Goal: Transaction & Acquisition: Purchase product/service

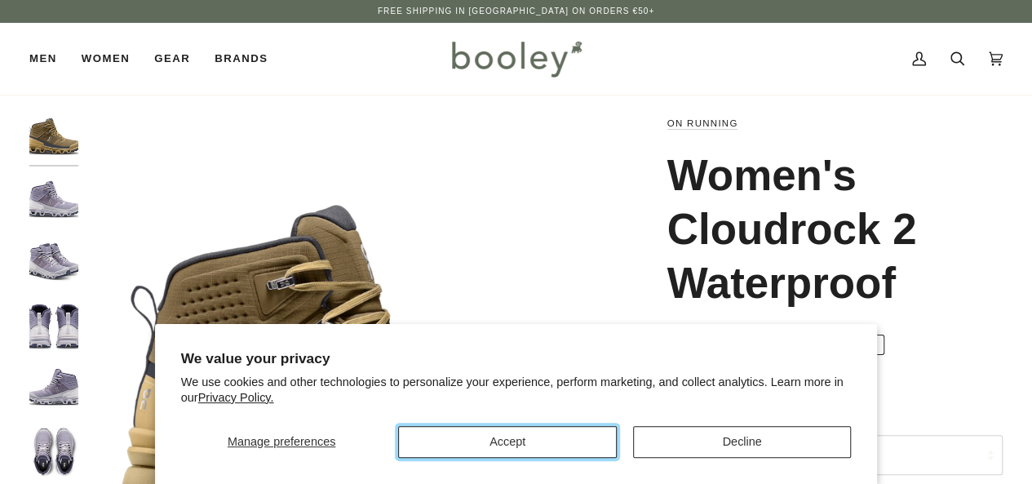
click at [557, 432] on button "Accept" at bounding box center [507, 442] width 218 height 32
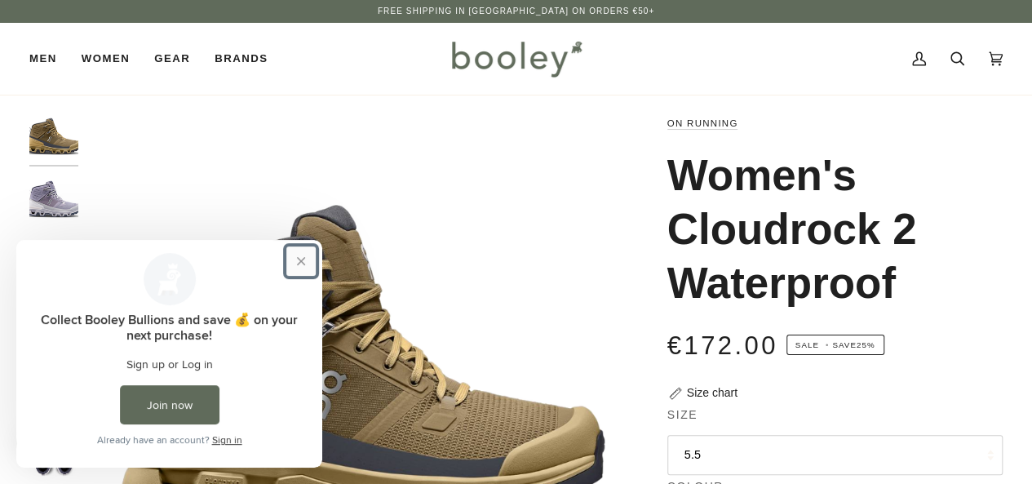
click at [302, 261] on button "Close prompt" at bounding box center [300, 260] width 29 height 29
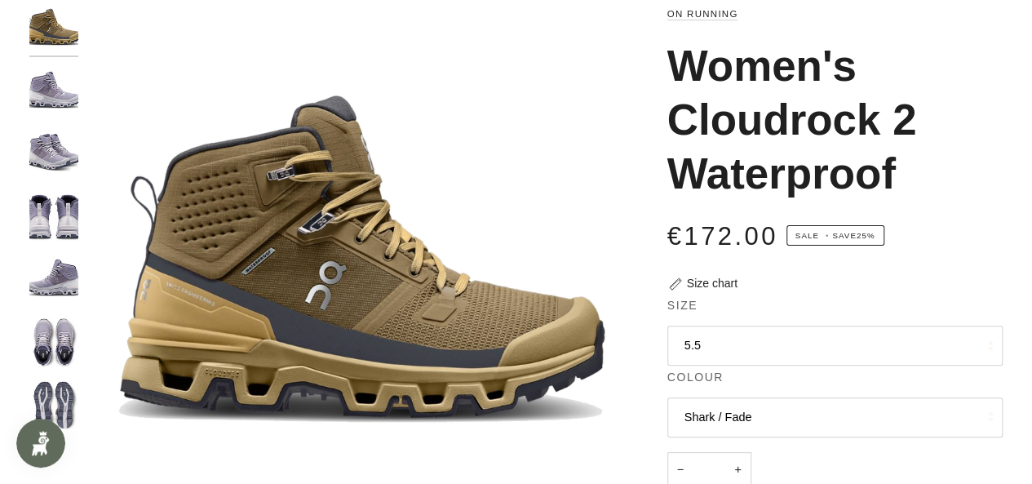
scroll to position [245, 0]
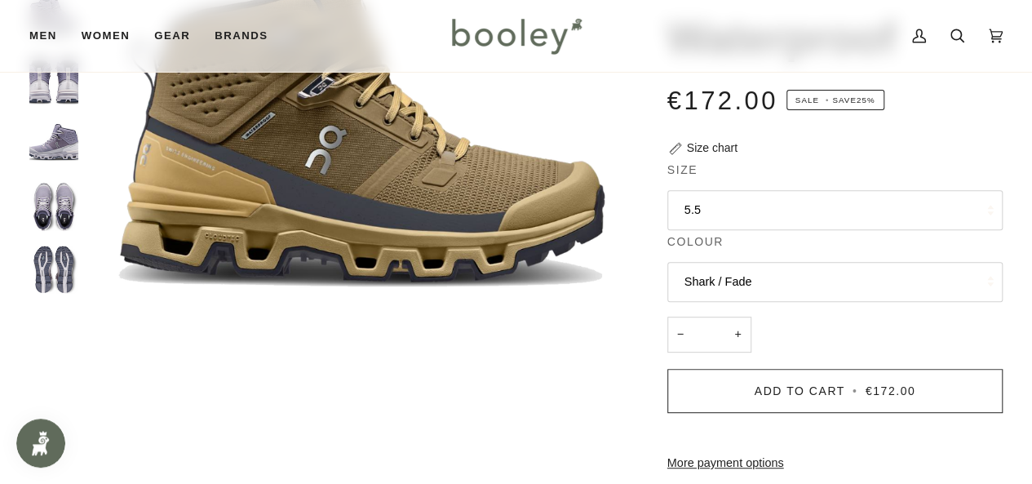
click at [714, 206] on button "5.5" at bounding box center [834, 210] width 335 height 40
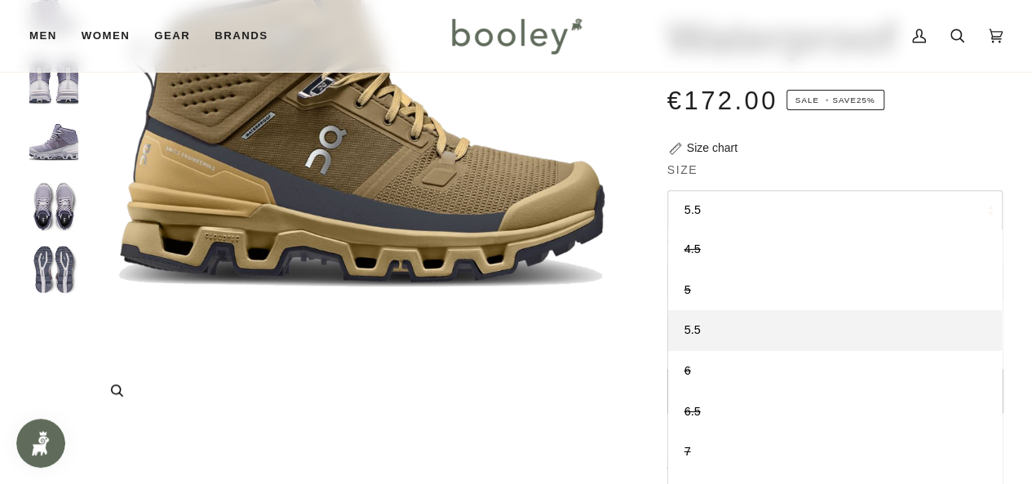
click at [633, 345] on img "On Women's Cloudrock 2 Waterproof Hunter / Safari - Booley Galway" at bounding box center [362, 145] width 552 height 552
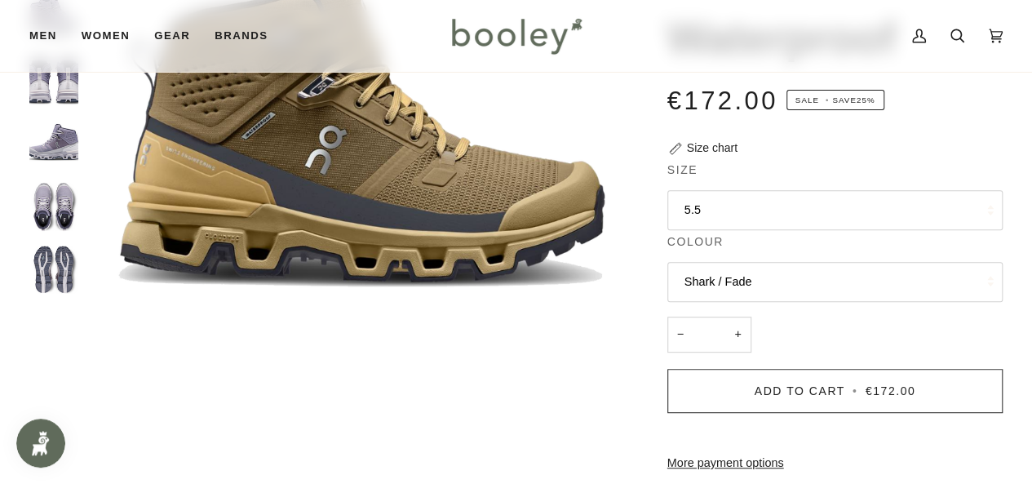
click at [721, 282] on button "Shark / Fade" at bounding box center [834, 282] width 335 height 40
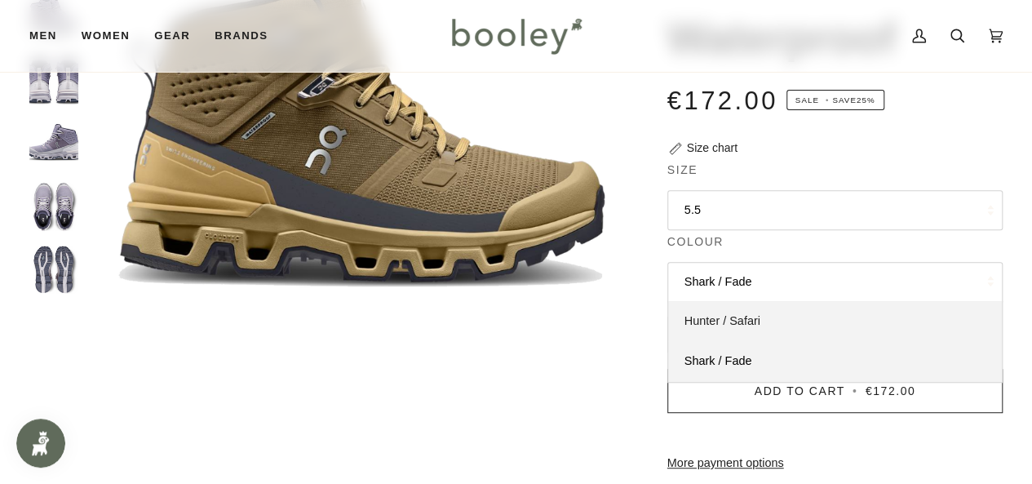
click at [718, 327] on link "Hunter / Safari" at bounding box center [835, 321] width 334 height 41
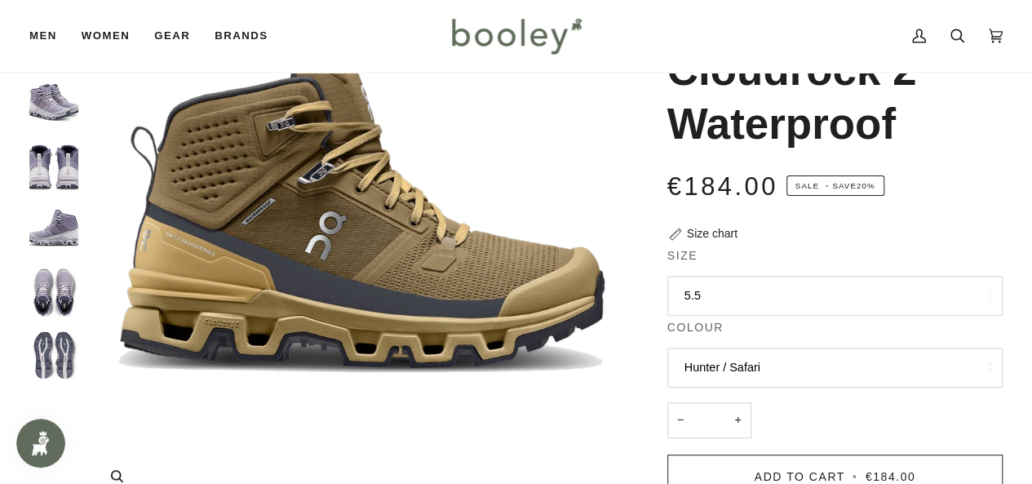
scroll to position [82, 0]
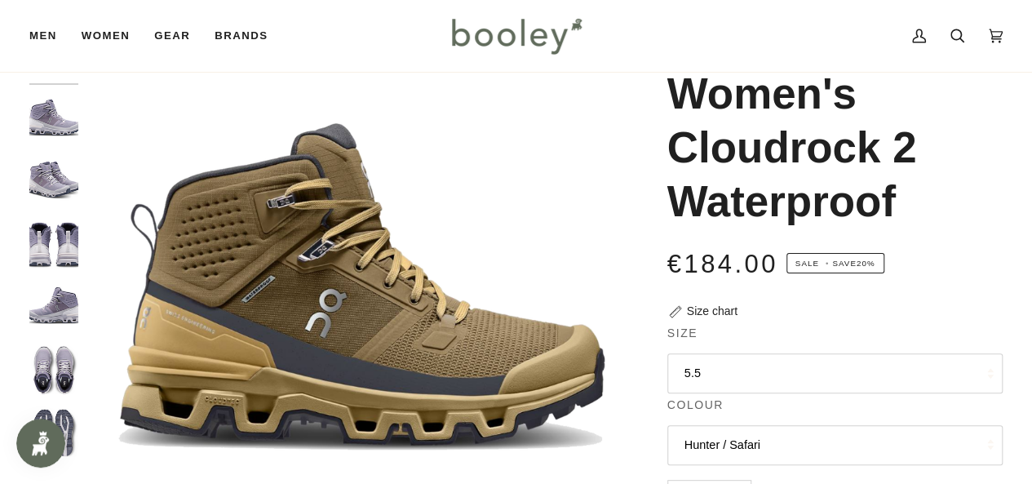
click at [42, 188] on img "On Women's Cloudrock 2 Waterproof Shark / Fade - Booley Galway" at bounding box center [53, 181] width 49 height 49
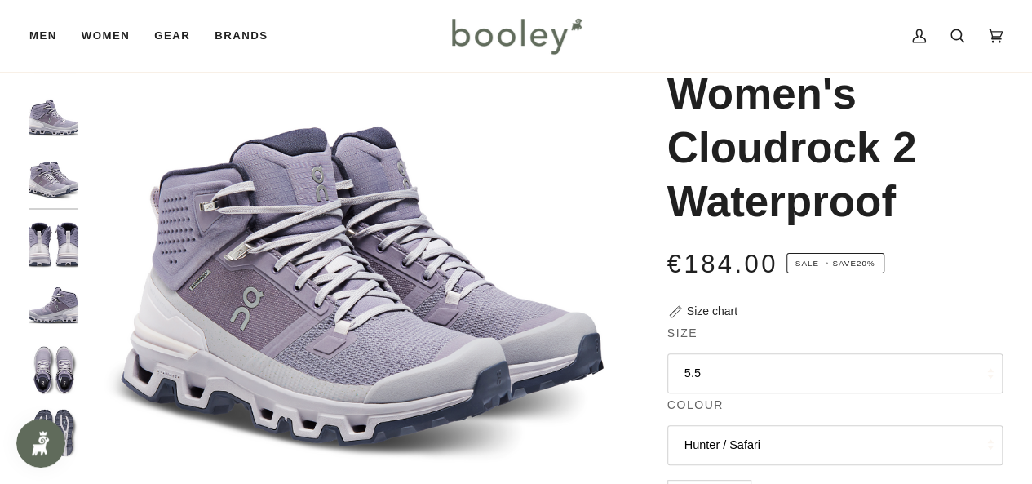
click at [41, 237] on img "On Women's Cloudrock 2 Waterproof Shark / Fade - Booley Galway" at bounding box center [53, 244] width 49 height 49
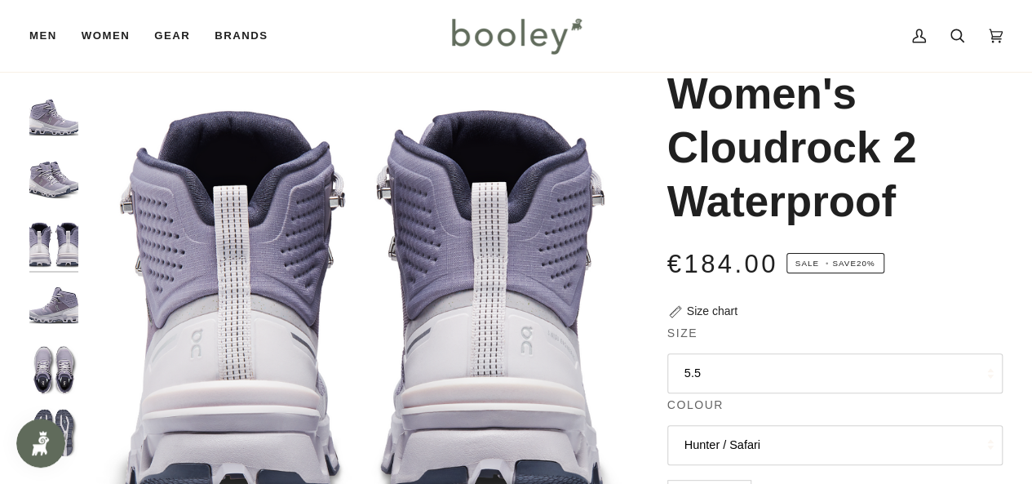
click at [41, 309] on img "On Women's Cloudrock 2 Waterproof Shark / Fade - Booley Galway" at bounding box center [53, 307] width 49 height 49
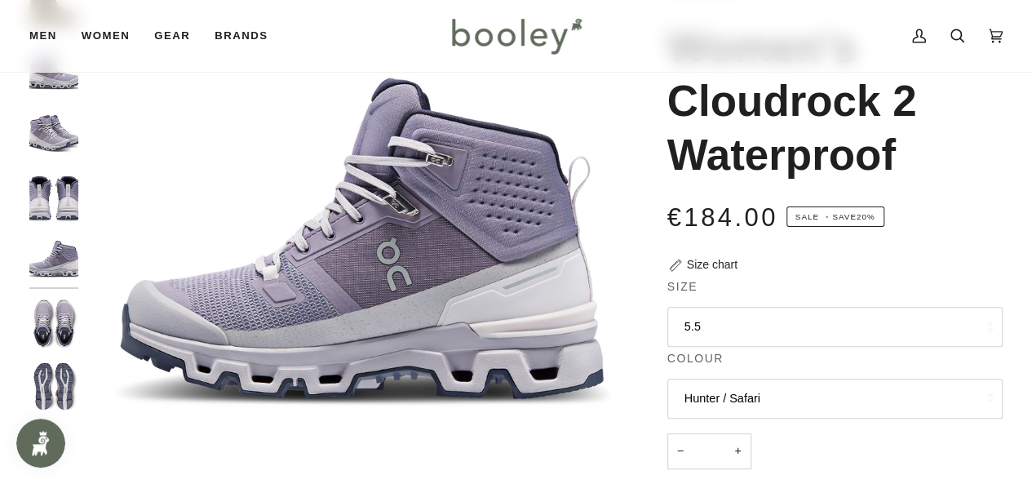
scroll to position [163, 0]
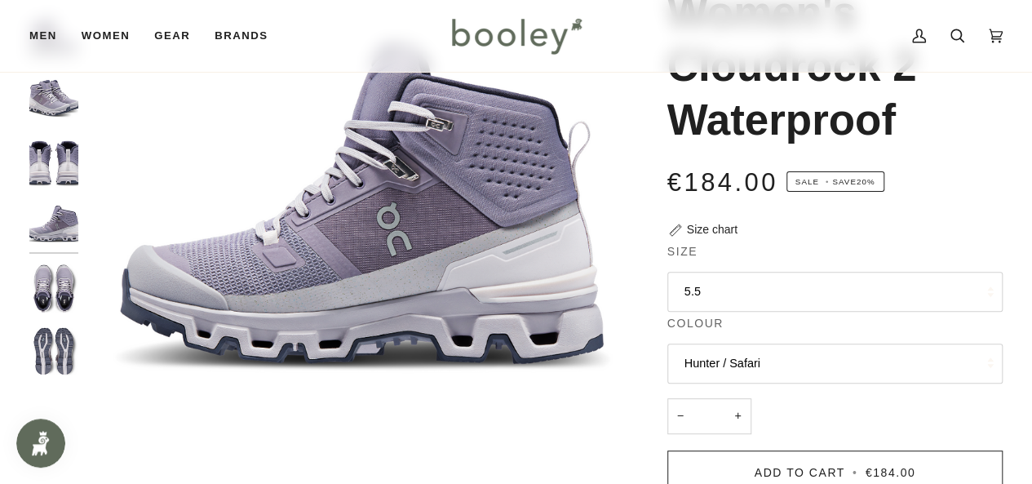
click at [49, 285] on img "On Women's Cloudrock 2 Waterproof Shark / Fade - Booley Galway" at bounding box center [53, 288] width 49 height 49
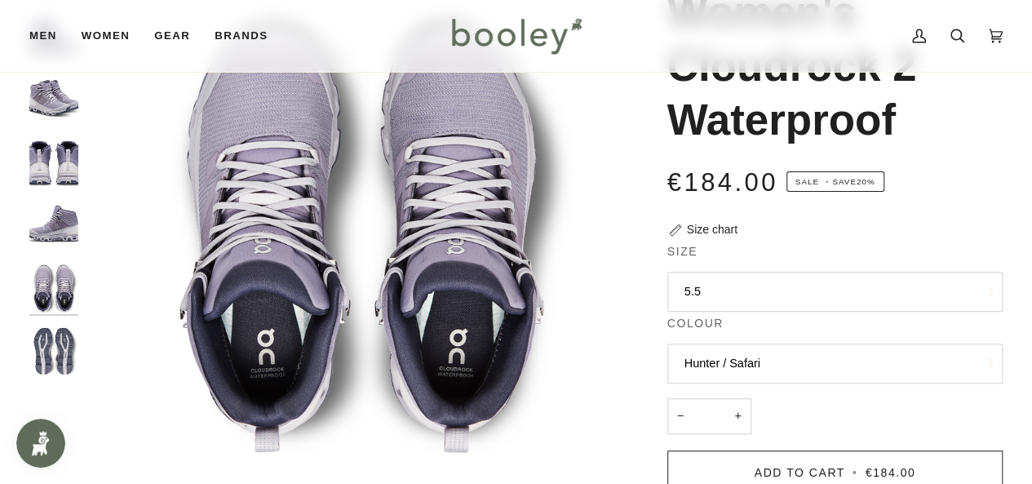
click at [795, 291] on button "5.5" at bounding box center [834, 292] width 335 height 40
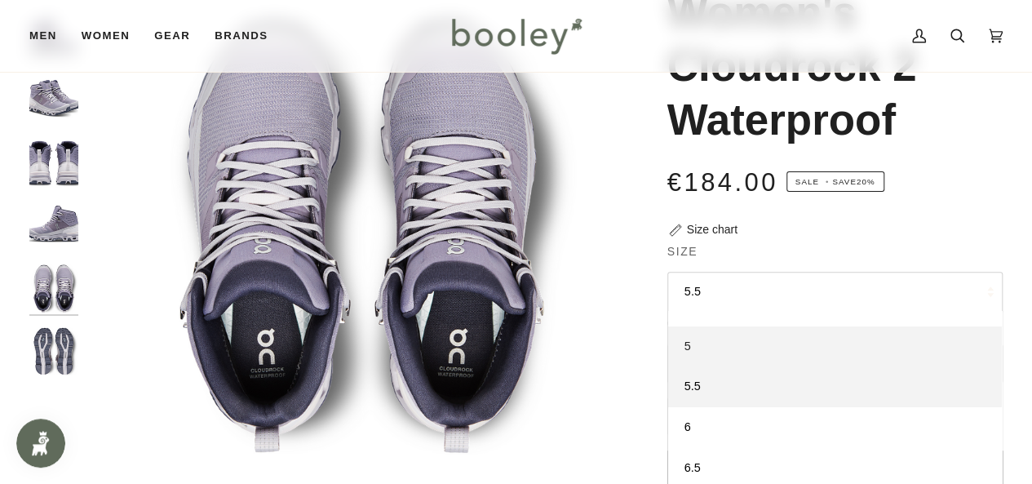
scroll to position [39, 0]
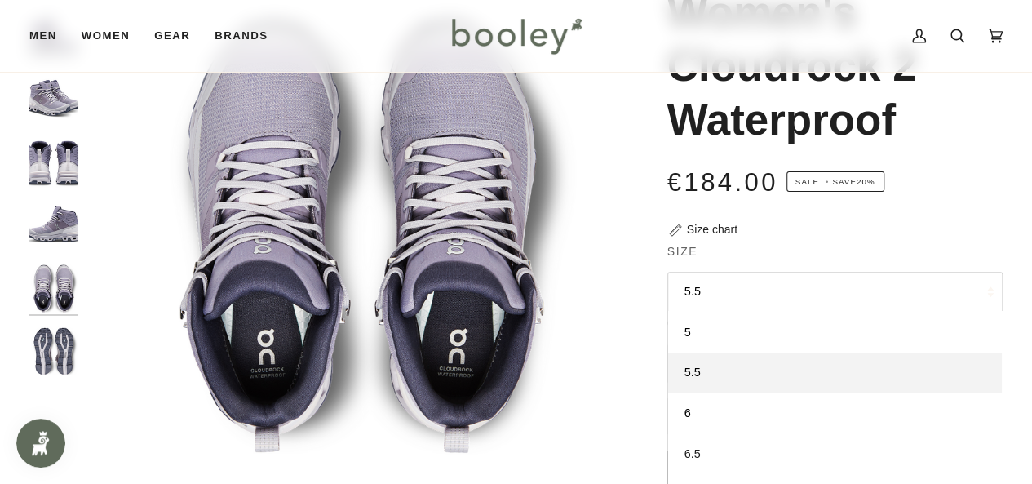
click at [741, 457] on link "6.5" at bounding box center [835, 454] width 334 height 41
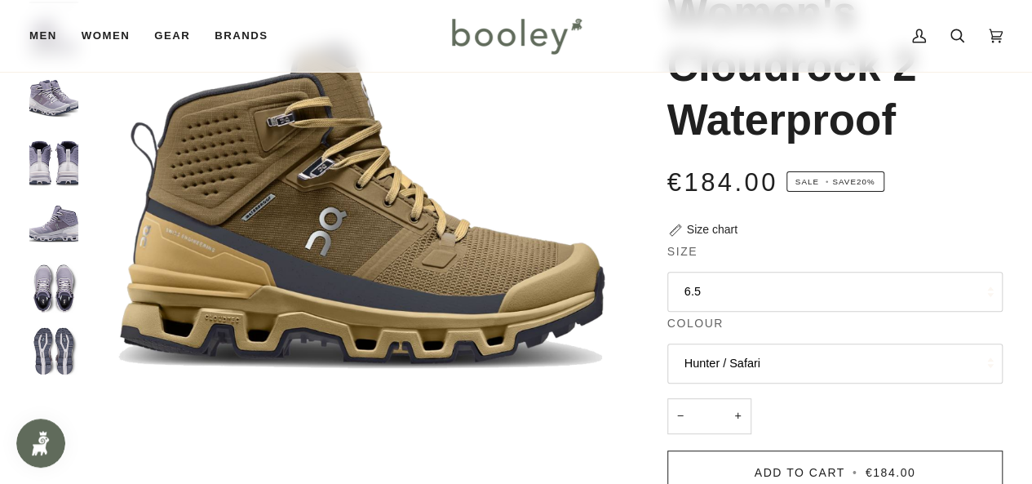
click at [732, 365] on button "Hunter / Safari" at bounding box center [834, 364] width 335 height 40
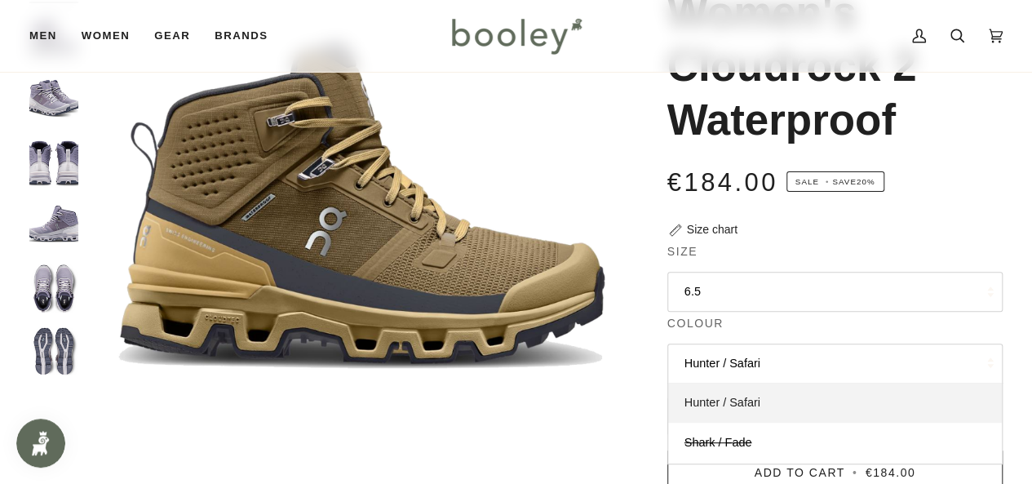
click at [723, 405] on span "Hunter / Safari" at bounding box center [723, 402] width 76 height 13
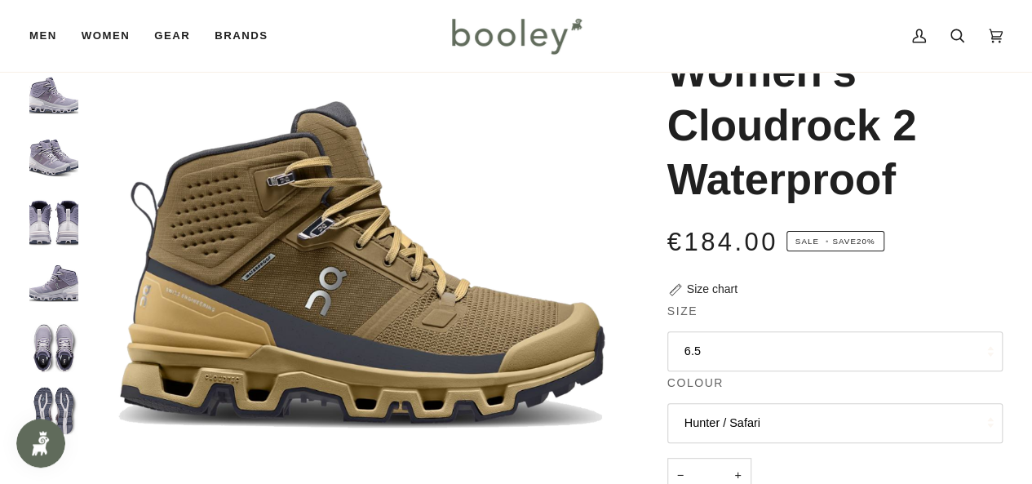
scroll to position [82, 0]
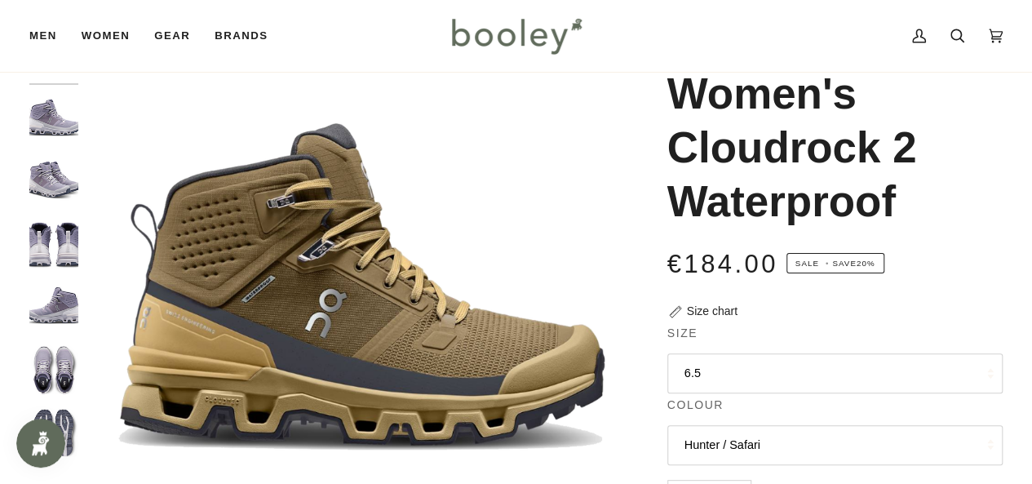
click at [49, 180] on img "On Women's Cloudrock 2 Waterproof Shark / Fade - Booley Galway" at bounding box center [53, 181] width 49 height 49
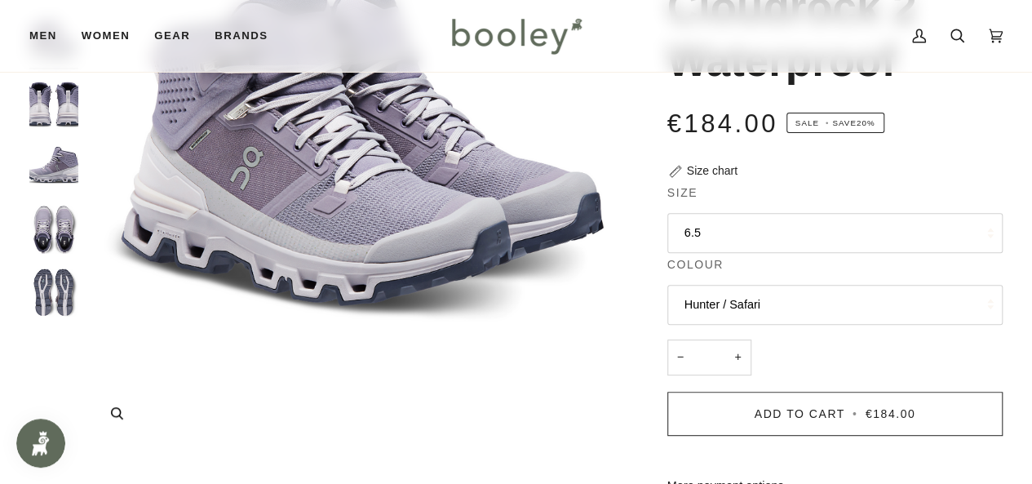
scroll to position [245, 0]
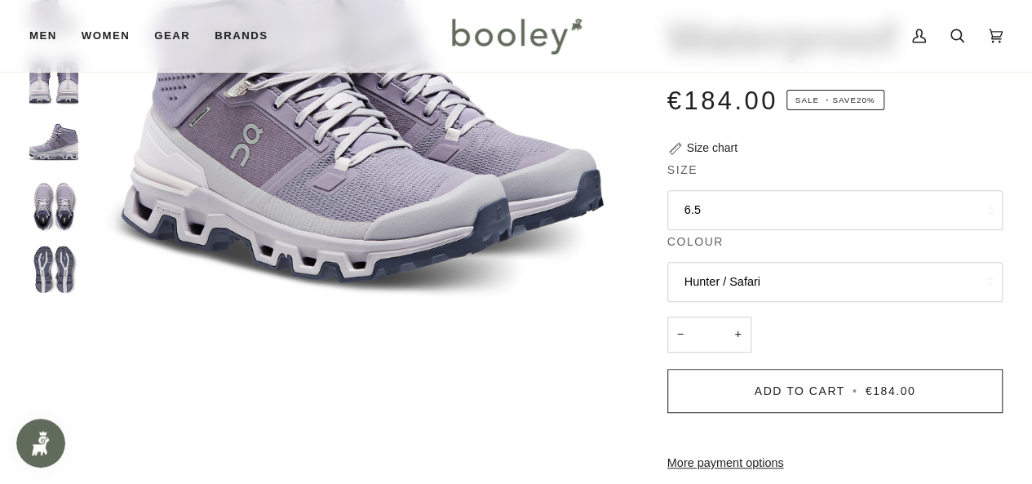
click at [694, 277] on button "Hunter / Safari" at bounding box center [834, 282] width 335 height 40
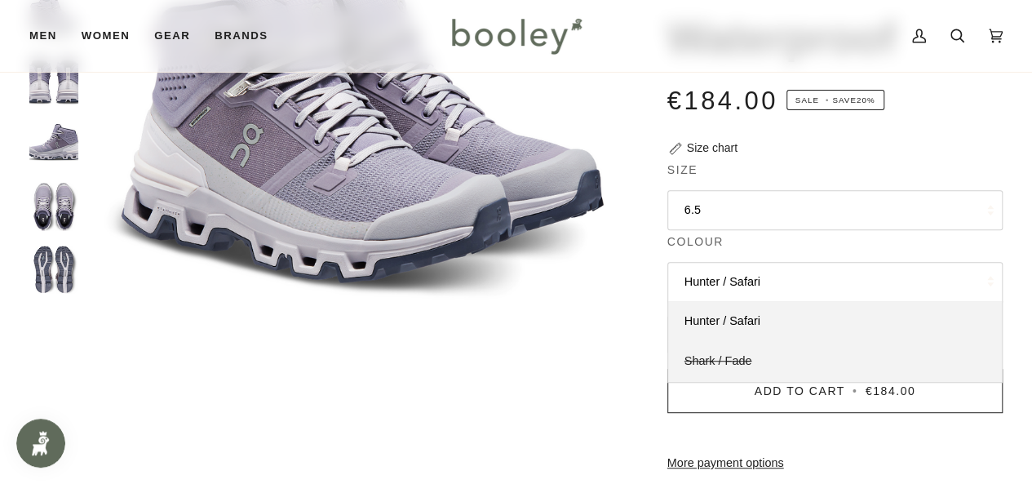
click at [714, 356] on span "Shark / Fade" at bounding box center [719, 360] width 68 height 13
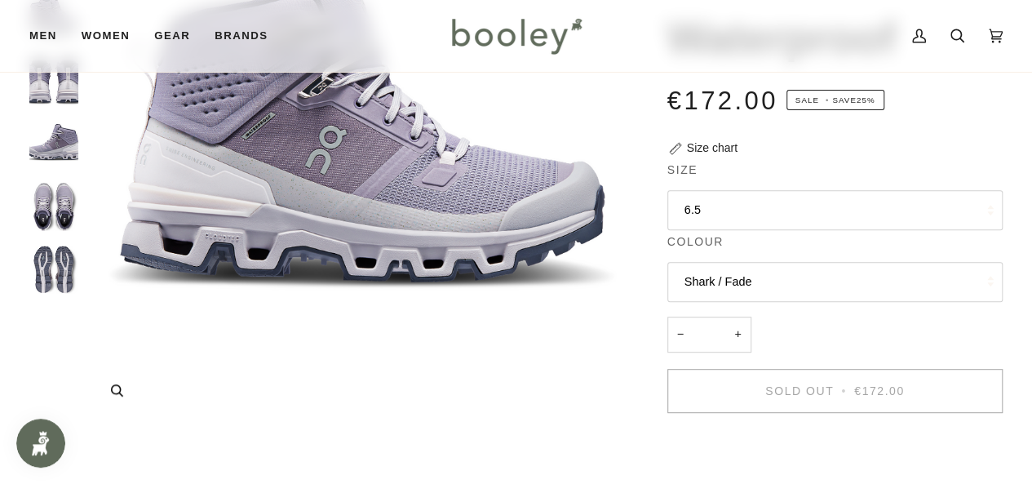
scroll to position [163, 0]
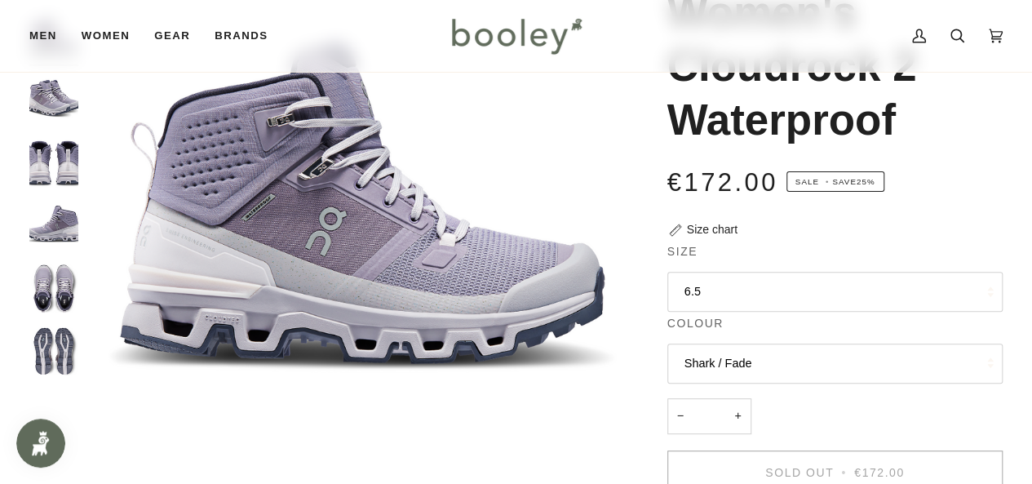
click at [705, 368] on button "Shark / Fade" at bounding box center [834, 364] width 335 height 40
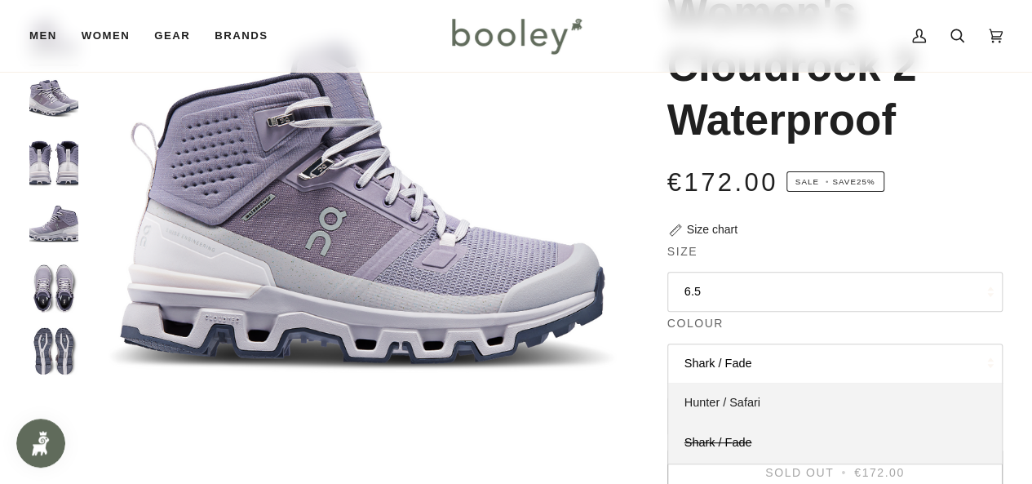
click at [714, 404] on span "Hunter / Safari" at bounding box center [723, 402] width 76 height 13
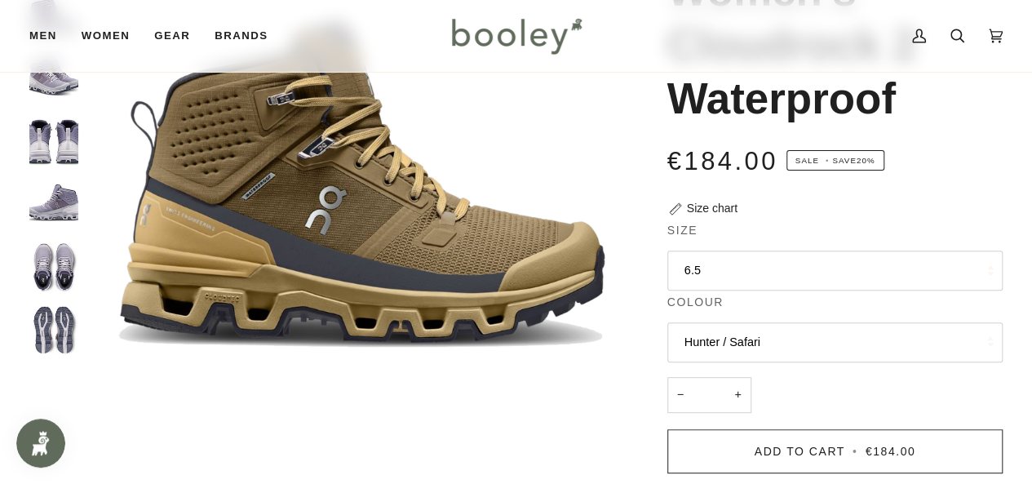
scroll to position [163, 0]
